Goal: Information Seeking & Learning: Learn about a topic

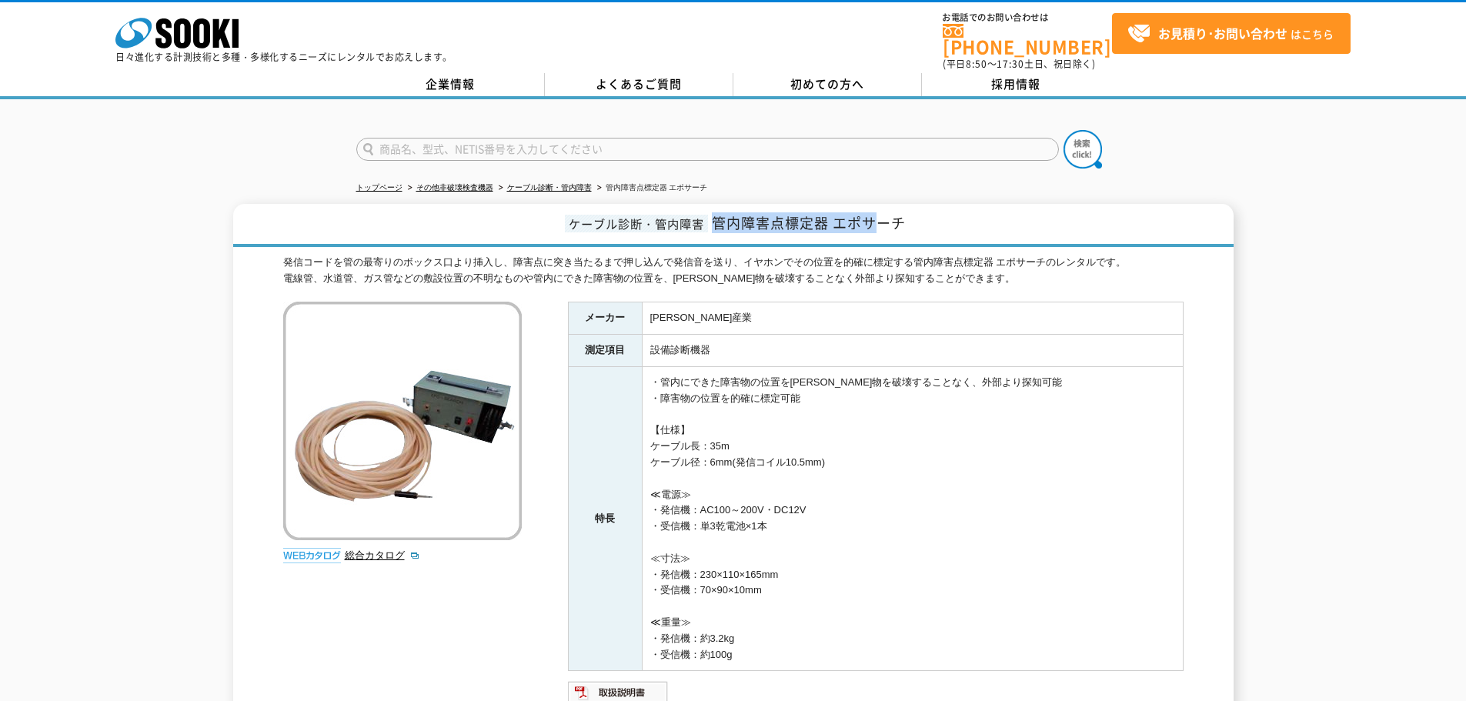
drag, startPoint x: 713, startPoint y: 210, endPoint x: 871, endPoint y: 215, distance: 158.6
click at [871, 215] on span "管内障害点標定器 エポサーチ" at bounding box center [809, 222] width 194 height 21
click at [349, 255] on div "発信コードを管の最寄りのボックス口より挿入し、障害点に突き当たるまで押し込んで発信音を送り、イヤホンでその位置を的確に標定する管内障害点標定器 エポサーチのレ…" at bounding box center [733, 271] width 900 height 32
click at [299, 257] on div "発信コードを管の最寄りのボックス口より挿入し、障害点に突き当たるまで押し込んで発信音を送り、イヤホンでその位置を的確に標定する管内障害点標定器 エポサーチのレ…" at bounding box center [733, 271] width 900 height 32
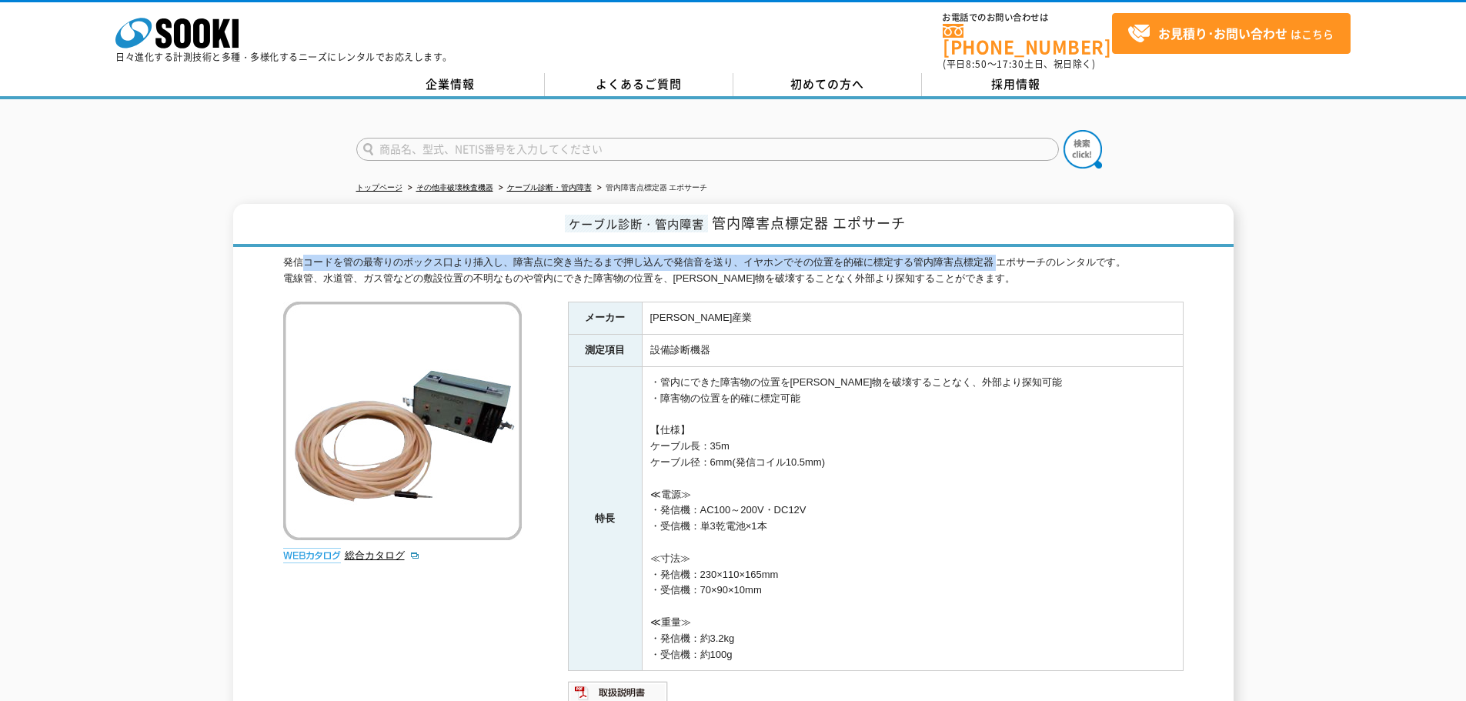
drag, startPoint x: 299, startPoint y: 252, endPoint x: 1020, endPoint y: 245, distance: 721.1
click at [997, 255] on div "発信コードを管の最寄りのボックス口より挿入し、障害点に突き当たるまで押し込んで発信音を送り、イヤホンでその位置を的確に標定する管内障害点標定器 エポサーチのレ…" at bounding box center [733, 271] width 900 height 32
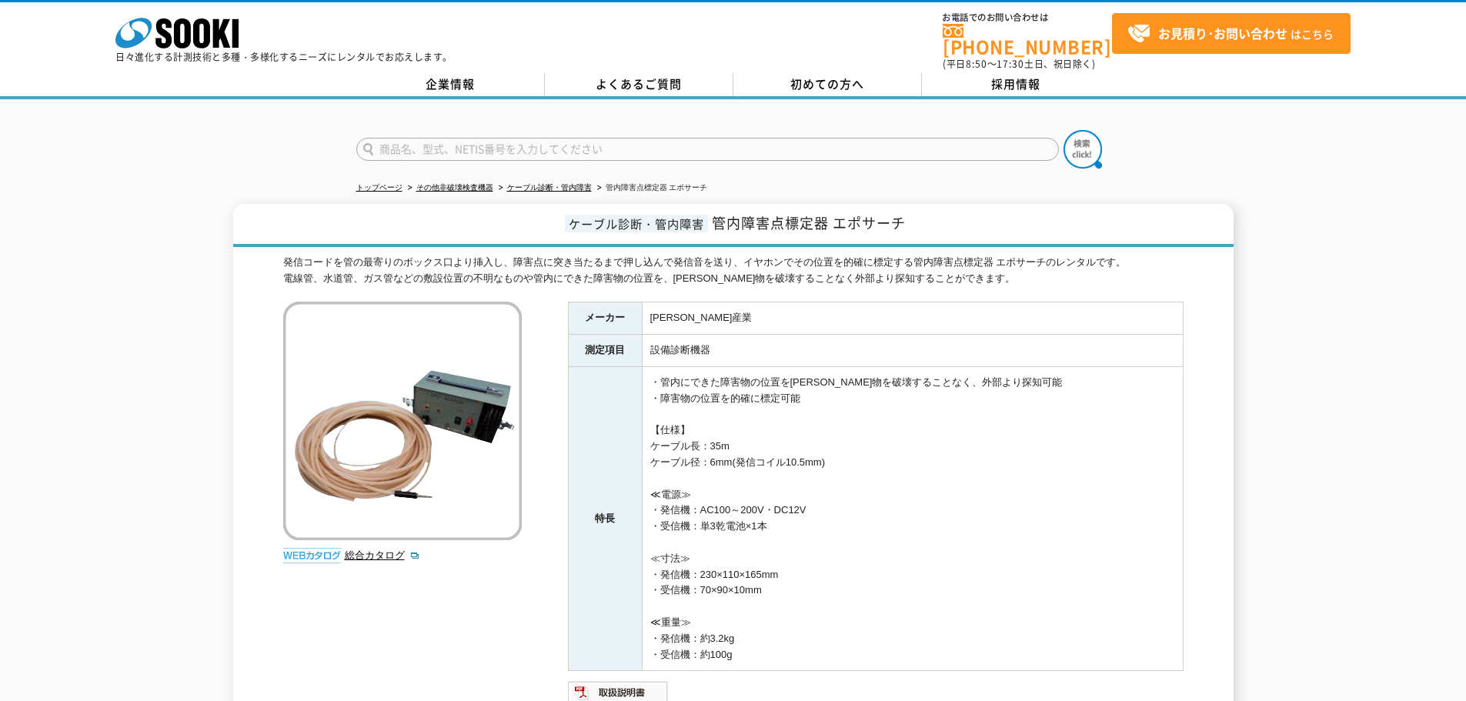
click at [1021, 255] on div "発信コードを管の最寄りのボックス口より挿入し、障害点に突き当たるまで押し込んで発信音を送り、イヤホンでその位置を的確に標定する管内障害点標定器 エポサーチのレ…" at bounding box center [733, 271] width 900 height 32
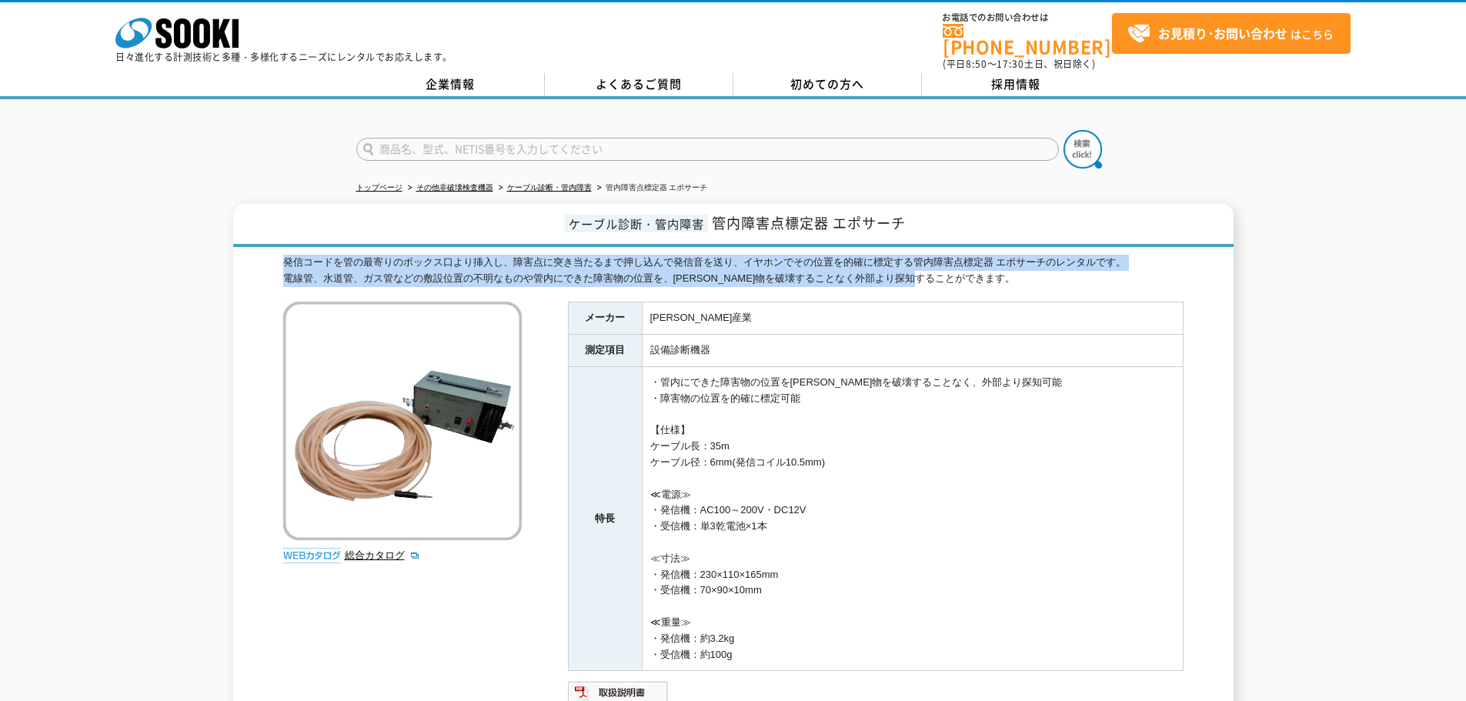
drag, startPoint x: 929, startPoint y: 266, endPoint x: 242, endPoint y: 251, distance: 686.6
click at [242, 251] on div "ケーブル診断・管内障害 管内障害点標定器 エポサーチ 発信コードを管の最寄りのボックス口より挿入し、障害点に突き当たるまで押し込んで発信音を送り、イヤホンでそ…" at bounding box center [733, 487] width 1000 height 566
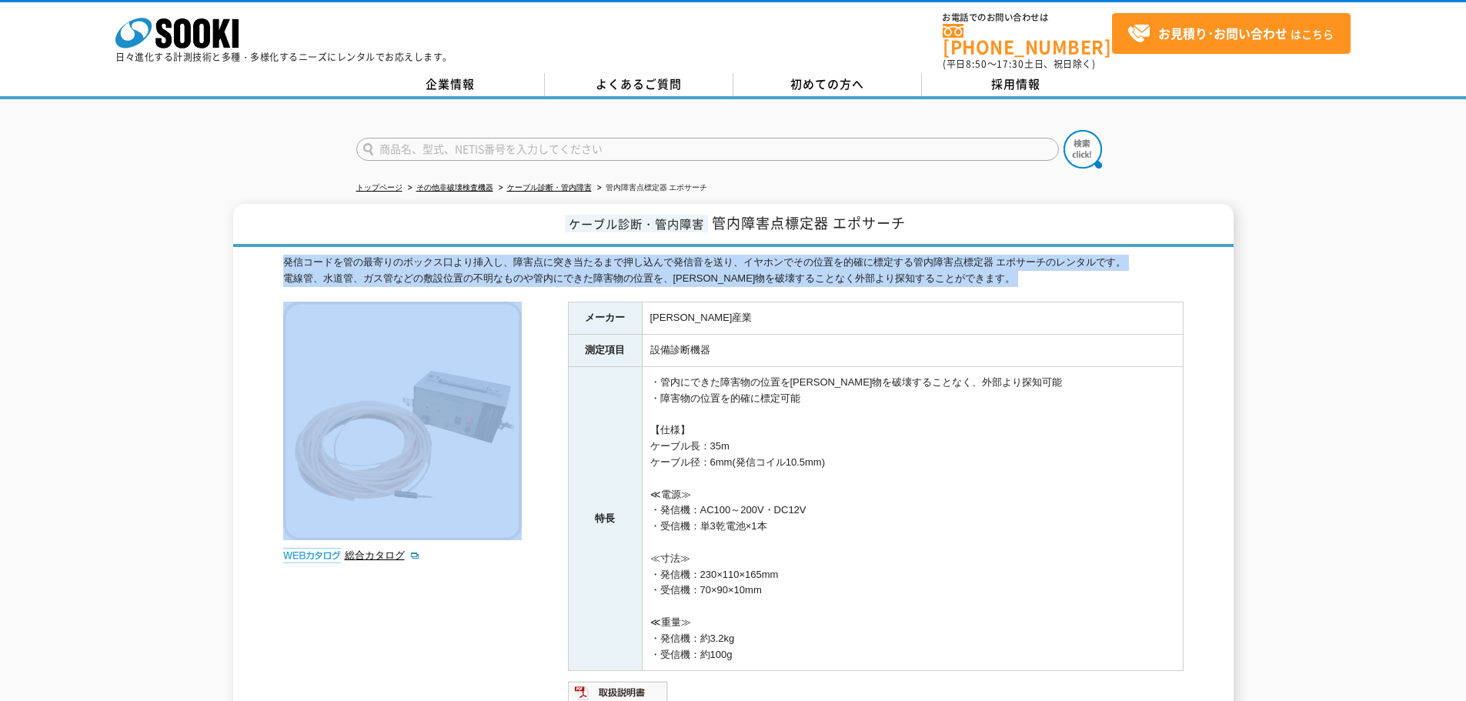
drag, startPoint x: 242, startPoint y: 251, endPoint x: 1008, endPoint y: 262, distance: 765.7
click at [1008, 262] on div "ケーブル診断・管内障害 管内障害点標定器 エポサーチ 発信コードを管の最寄りのボックス口より挿入し、障害点に突き当たるまで押し込んで発信音を送り、イヤホンでそ…" at bounding box center [733, 487] width 1000 height 566
click at [1008, 262] on div "発信コードを管の最寄りのボックス口より挿入し、障害点に突き当たるまで押し込んで発信音を送り、イヤホンでその位置を的確に標定する管内障害点標定器 エポサーチのレ…" at bounding box center [733, 271] width 900 height 32
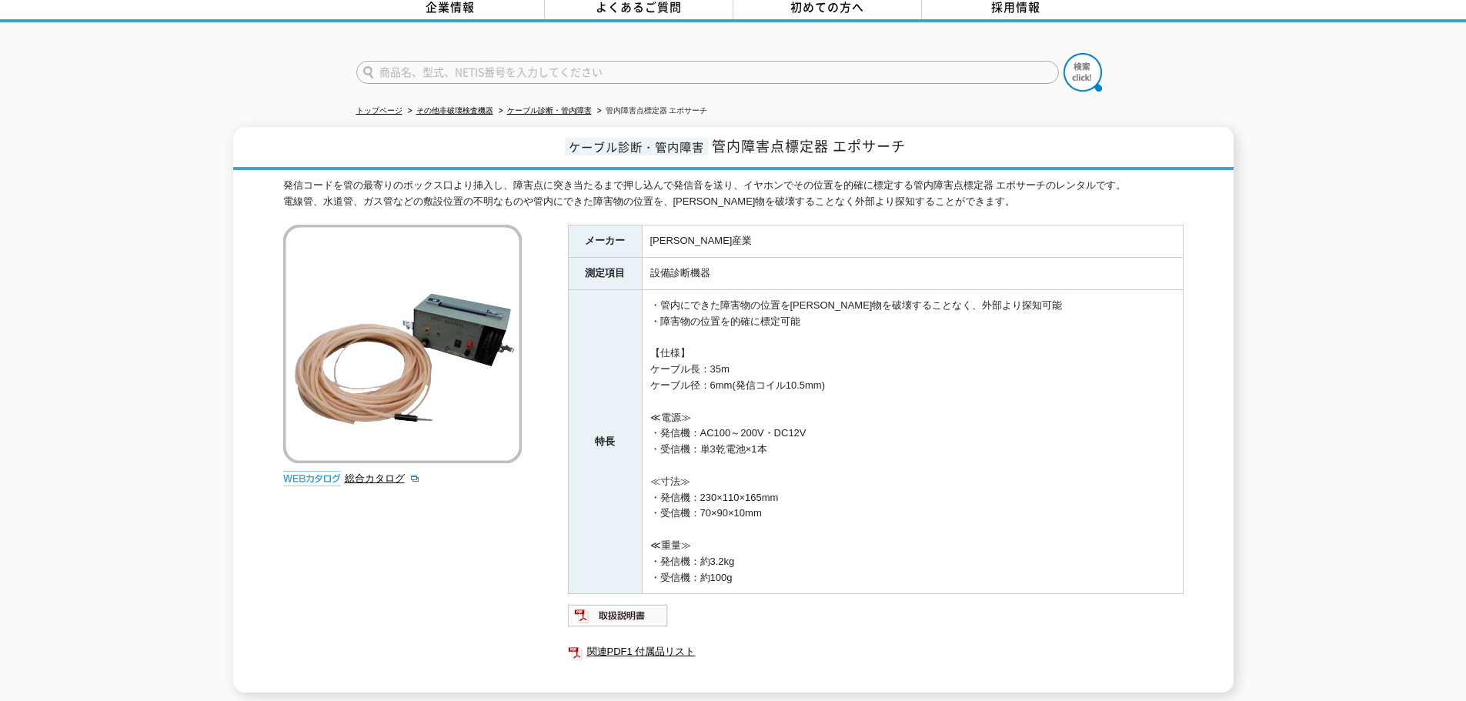
scroll to position [217, 0]
